Goal: Task Accomplishment & Management: Manage account settings

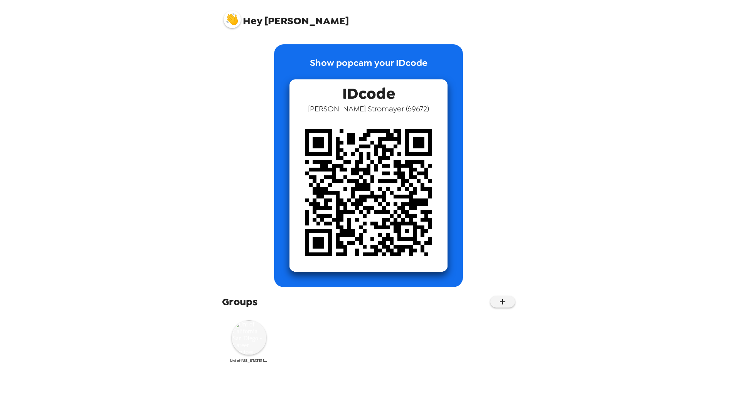
click at [242, 314] on img at bounding box center [249, 337] width 35 height 35
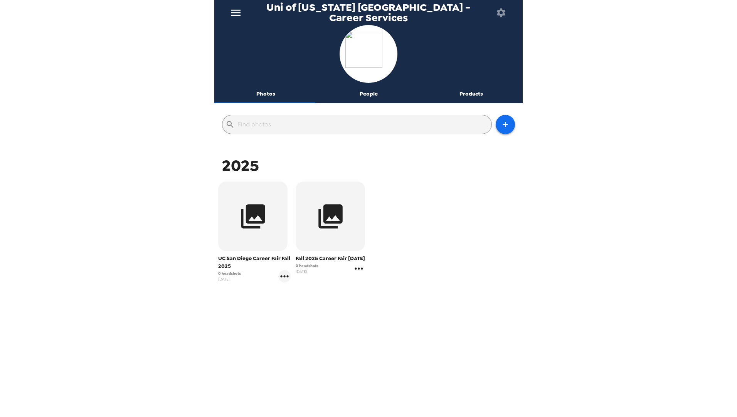
click at [242, 269] on icon "gallery menu" at bounding box center [359, 268] width 8 height 2
click at [242, 277] on div at bounding box center [368, 208] width 737 height 417
click at [242, 279] on icon "gallery menu" at bounding box center [284, 276] width 12 height 12
click at [242, 279] on div at bounding box center [368, 208] width 737 height 417
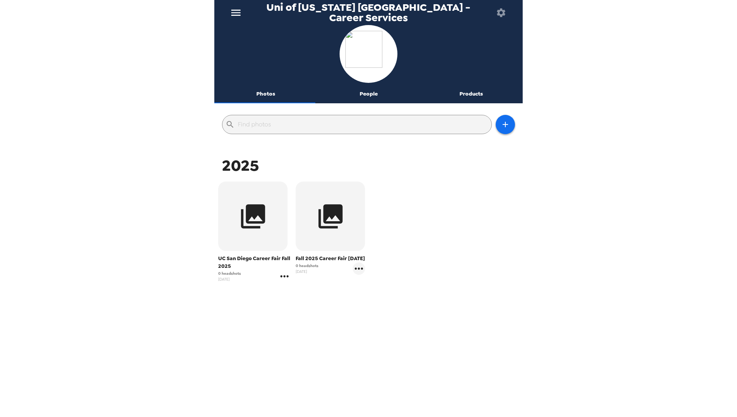
click at [242, 279] on icon "gallery menu" at bounding box center [284, 276] width 12 height 12
click at [242, 264] on div at bounding box center [368, 208] width 737 height 417
click at [242, 280] on icon "gallery menu" at bounding box center [284, 276] width 12 height 12
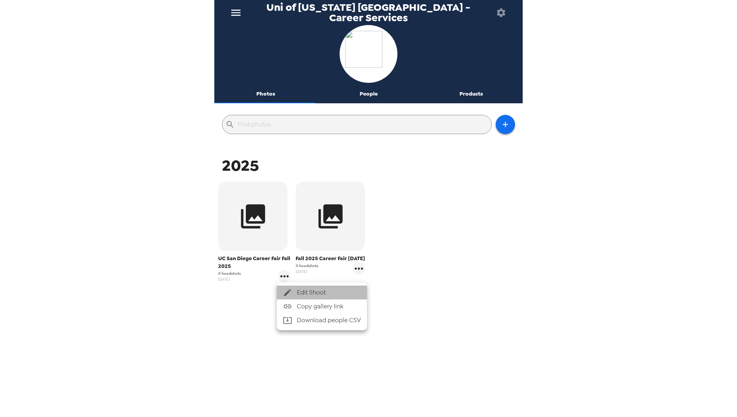
click at [242, 296] on span "Edit Shoot" at bounding box center [329, 292] width 64 height 9
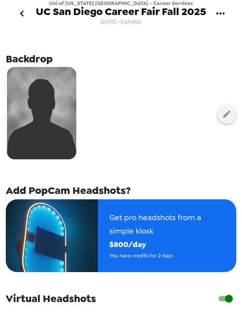
click at [58, 145] on img at bounding box center [41, 113] width 69 height 92
click at [68, 123] on img at bounding box center [41, 113] width 69 height 92
click at [211, 118] on div at bounding box center [121, 114] width 230 height 97
click at [223, 116] on icon "button" at bounding box center [226, 114] width 7 height 7
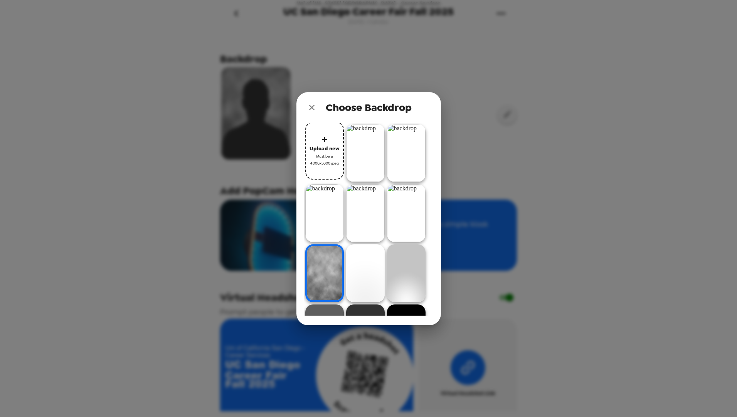
click at [242, 104] on icon "close" at bounding box center [311, 107] width 9 height 9
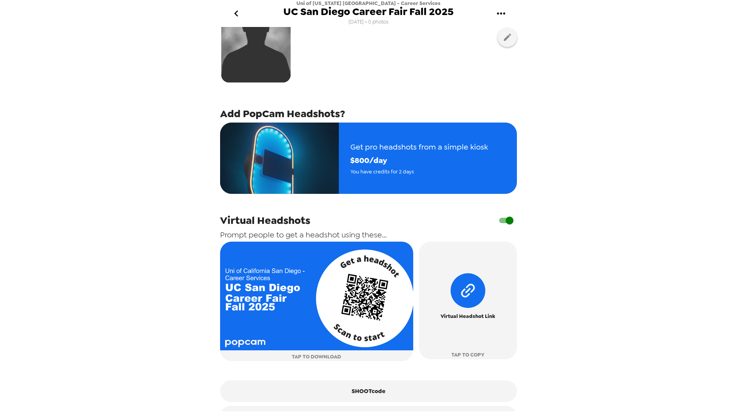
scroll to position [101, 0]
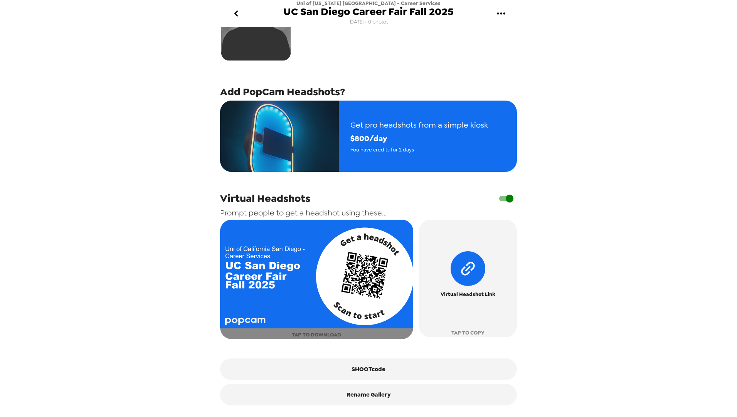
click at [242, 314] on span "TAP TO DOWNLOAD" at bounding box center [316, 334] width 49 height 9
click at [242, 314] on button "TAP TO DOWNLOAD" at bounding box center [316, 279] width 193 height 119
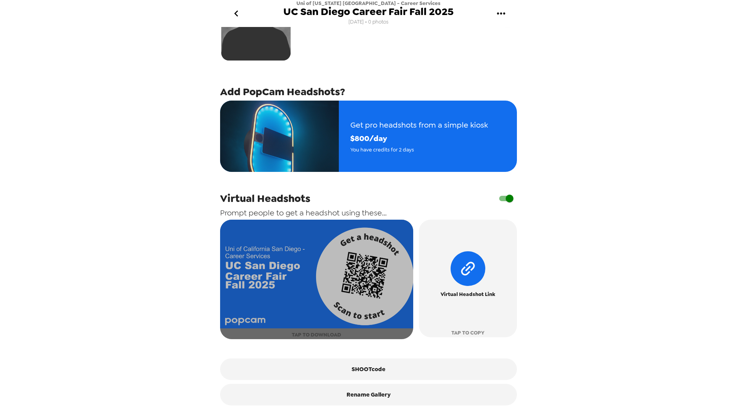
click at [242, 314] on button "TAP TO DOWNLOAD" at bounding box center [316, 279] width 193 height 119
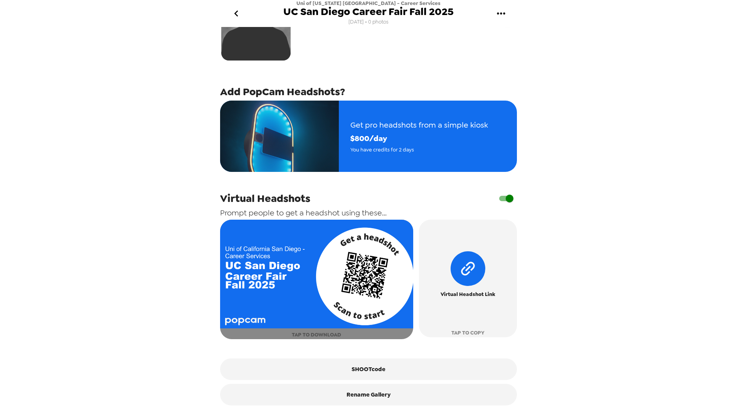
click at [242, 314] on span "TAP TO DOWNLOAD" at bounding box center [316, 334] width 49 height 9
click at [242, 314] on button "TAP TO DOWNLOAD" at bounding box center [316, 279] width 193 height 119
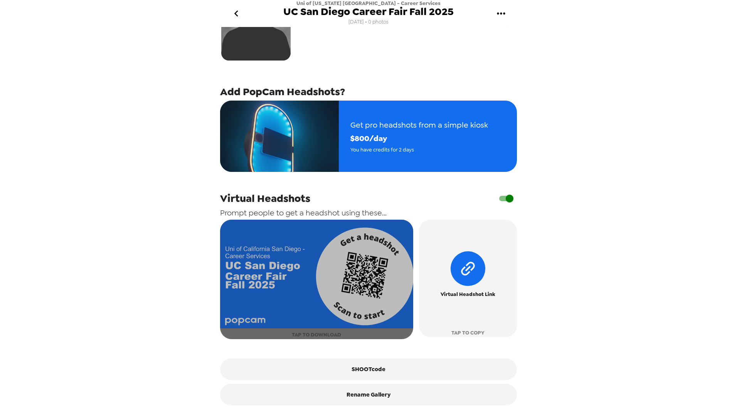
click at [242, 314] on button "TAP TO DOWNLOAD" at bounding box center [316, 279] width 193 height 119
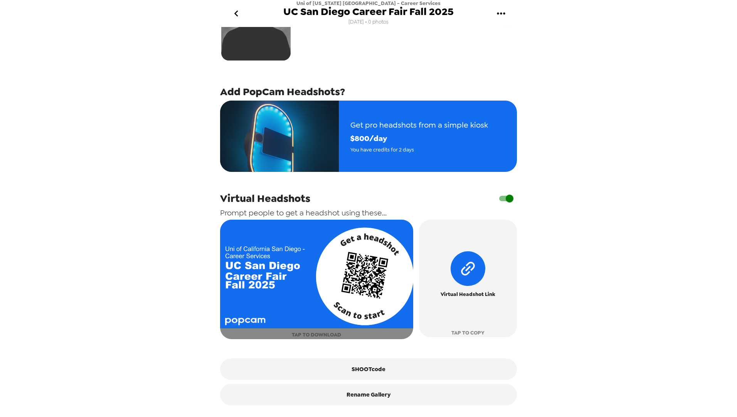
click at [242, 314] on img "button" at bounding box center [316, 274] width 193 height 109
